Goal: Information Seeking & Learning: Learn about a topic

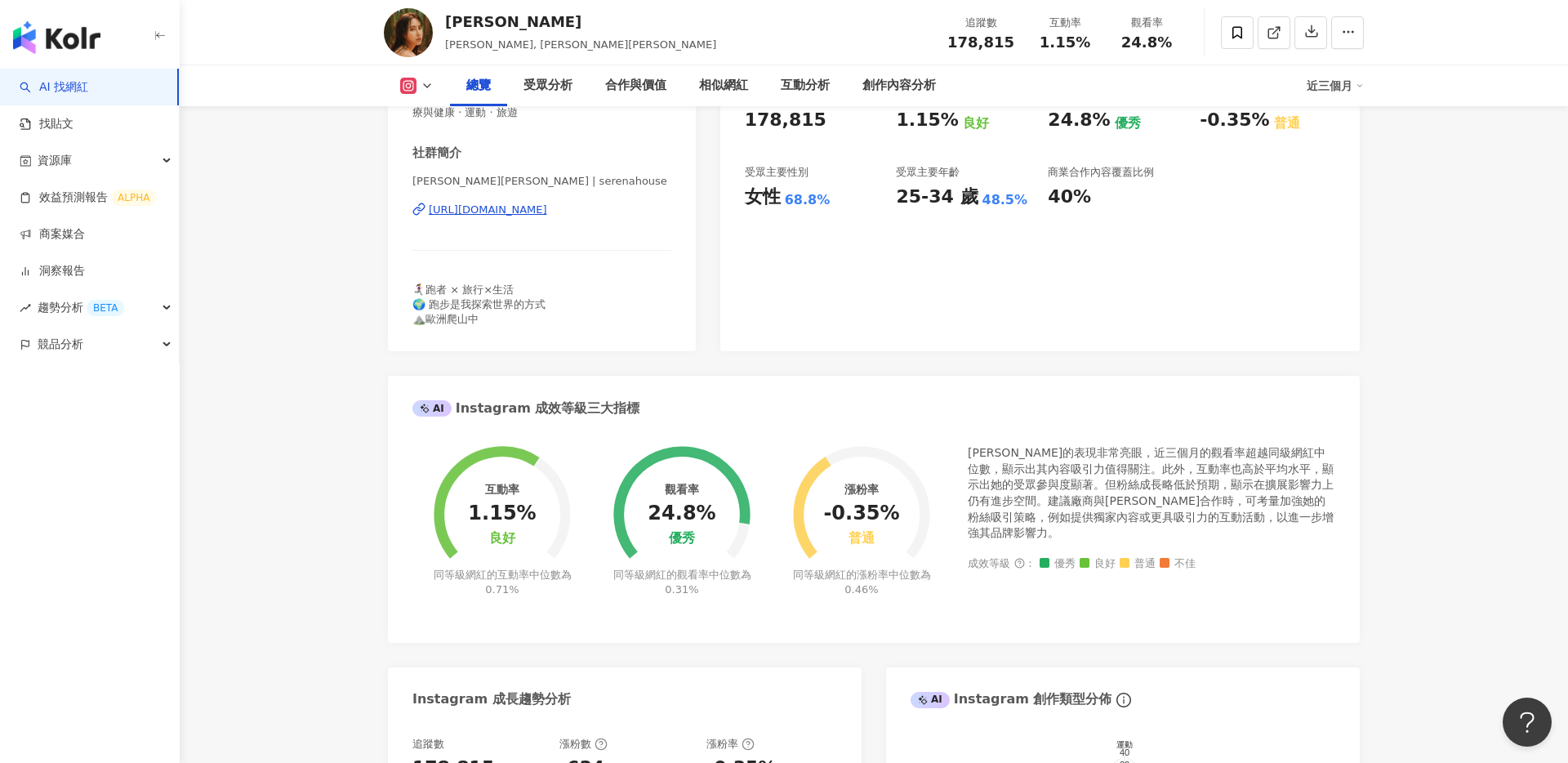
scroll to position [336, 0]
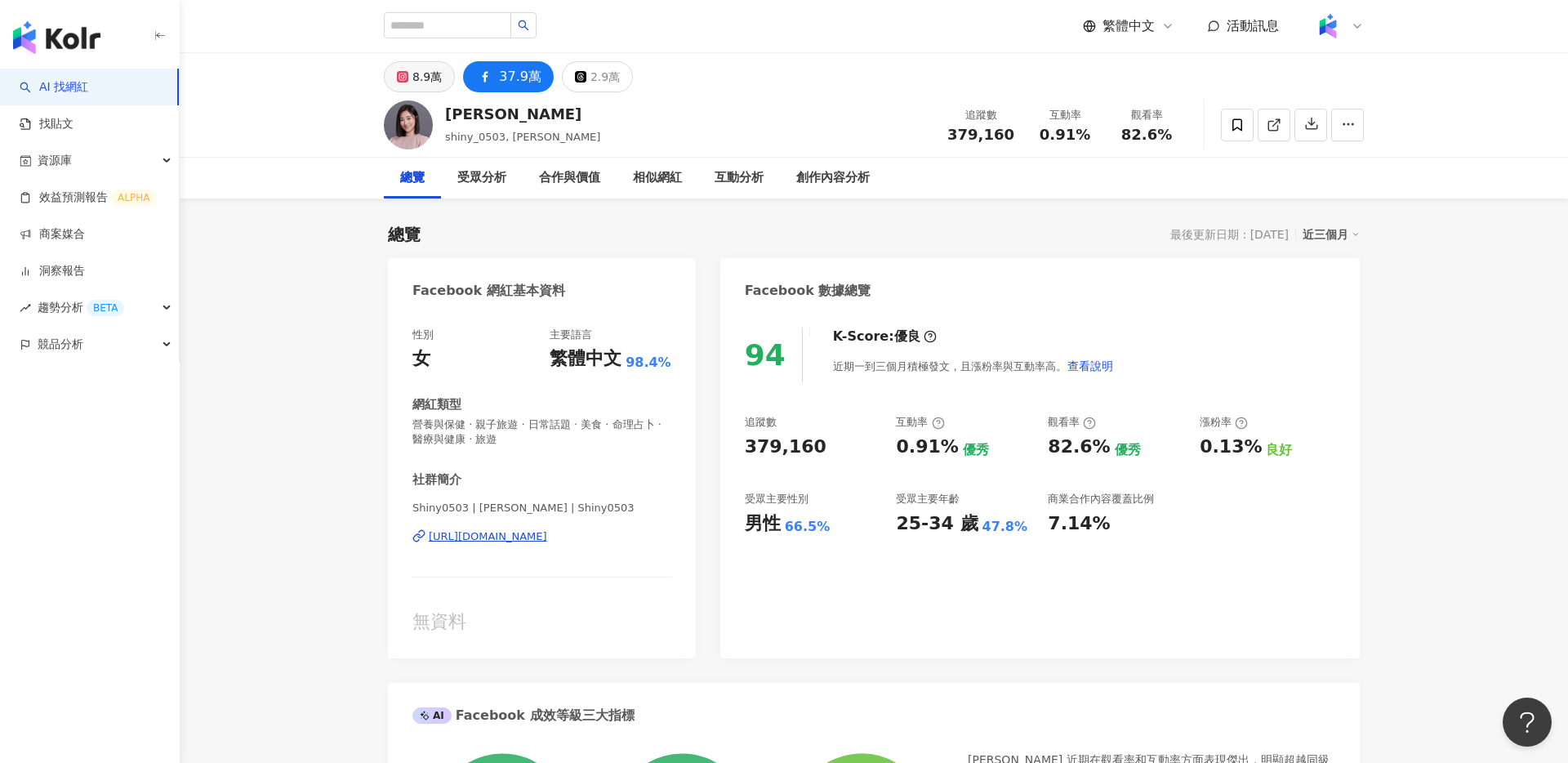
click at [413, 81] on div "8.9萬" at bounding box center [427, 76] width 29 height 22
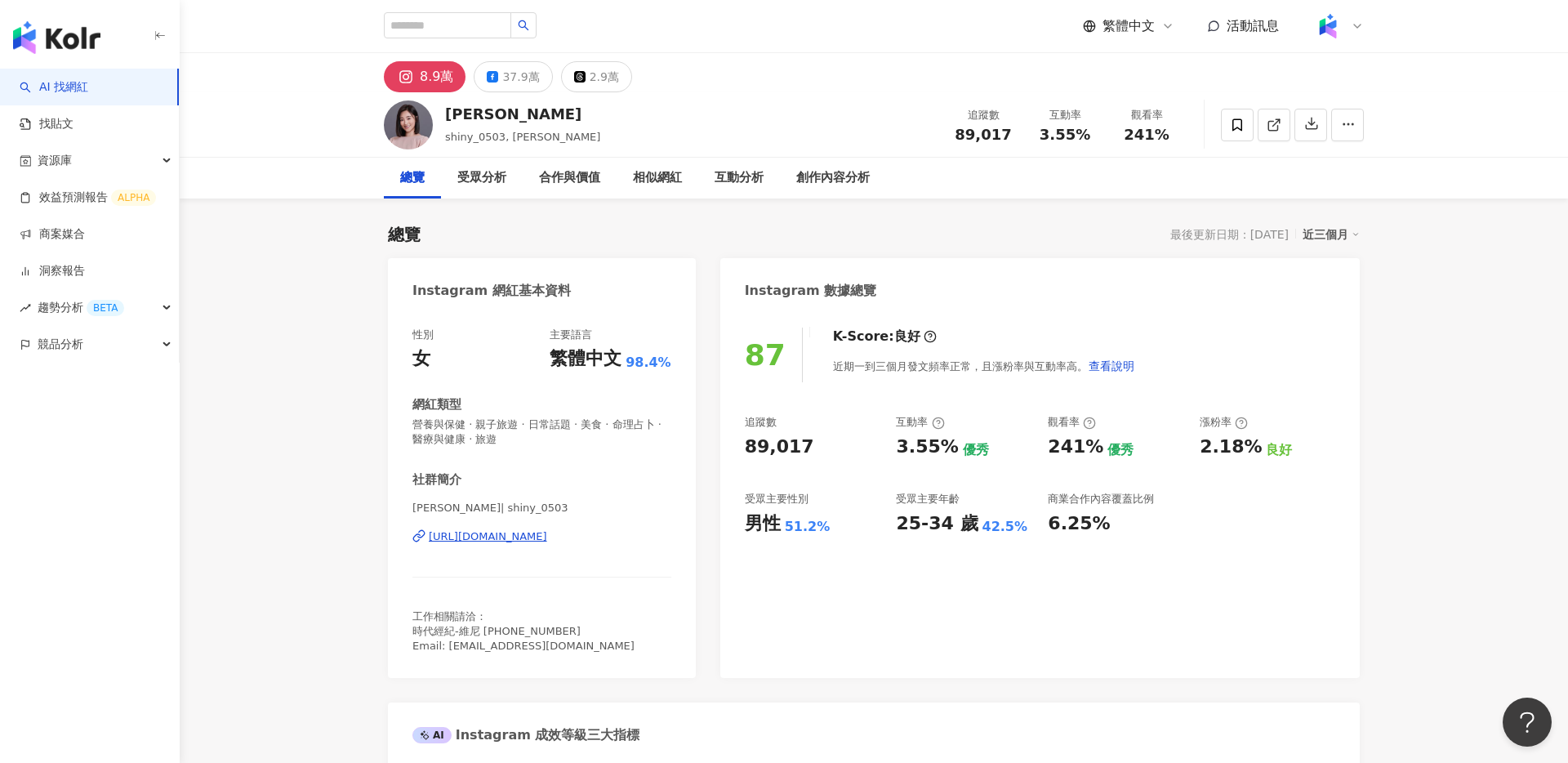
click at [499, 536] on div "https://www.instagram.com/shiny_0503/" at bounding box center [488, 536] width 119 height 15
